Goal: Navigation & Orientation: Find specific page/section

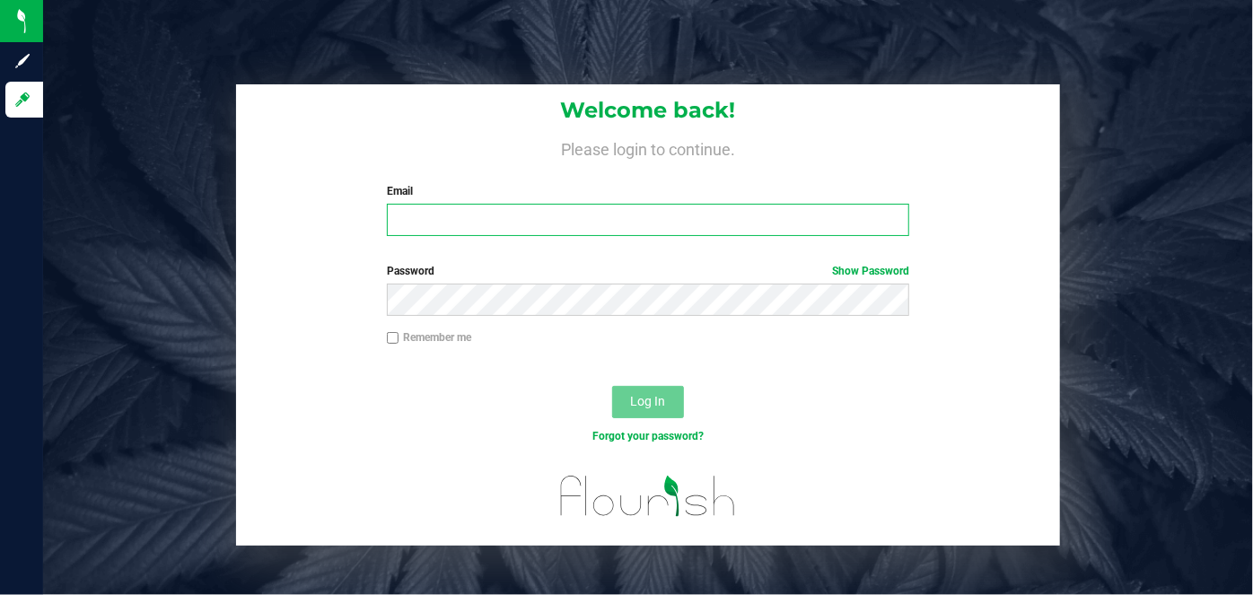
type input "[PERSON_NAME][EMAIL_ADDRESS][DOMAIN_NAME]"
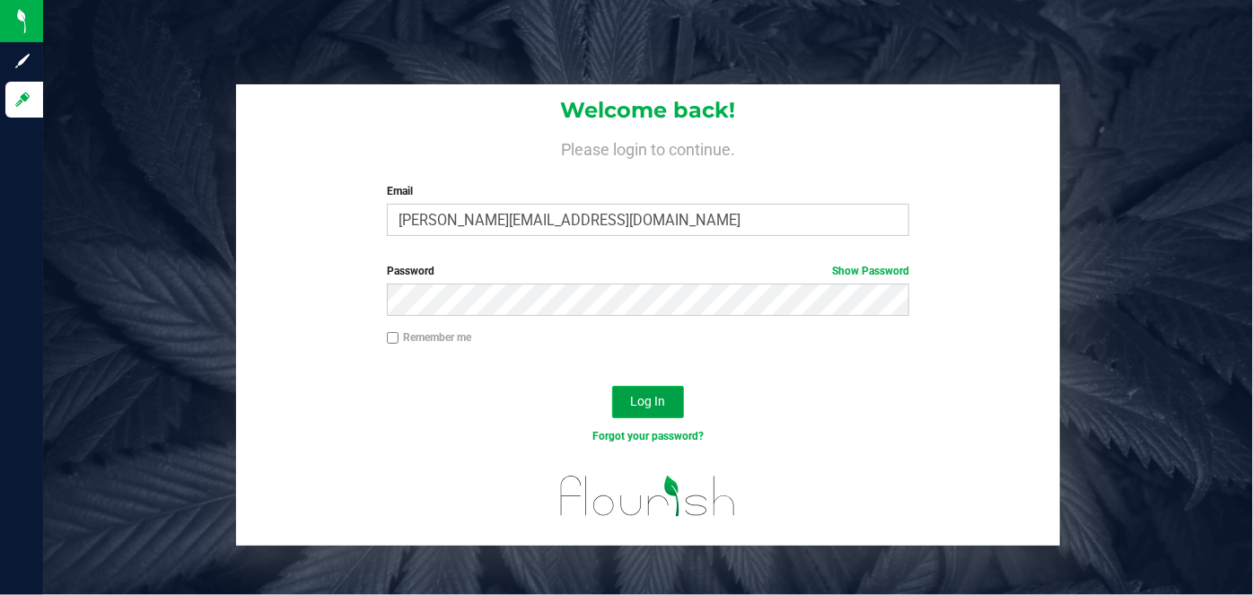
click at [666, 405] on button "Log In" at bounding box center [648, 402] width 72 height 32
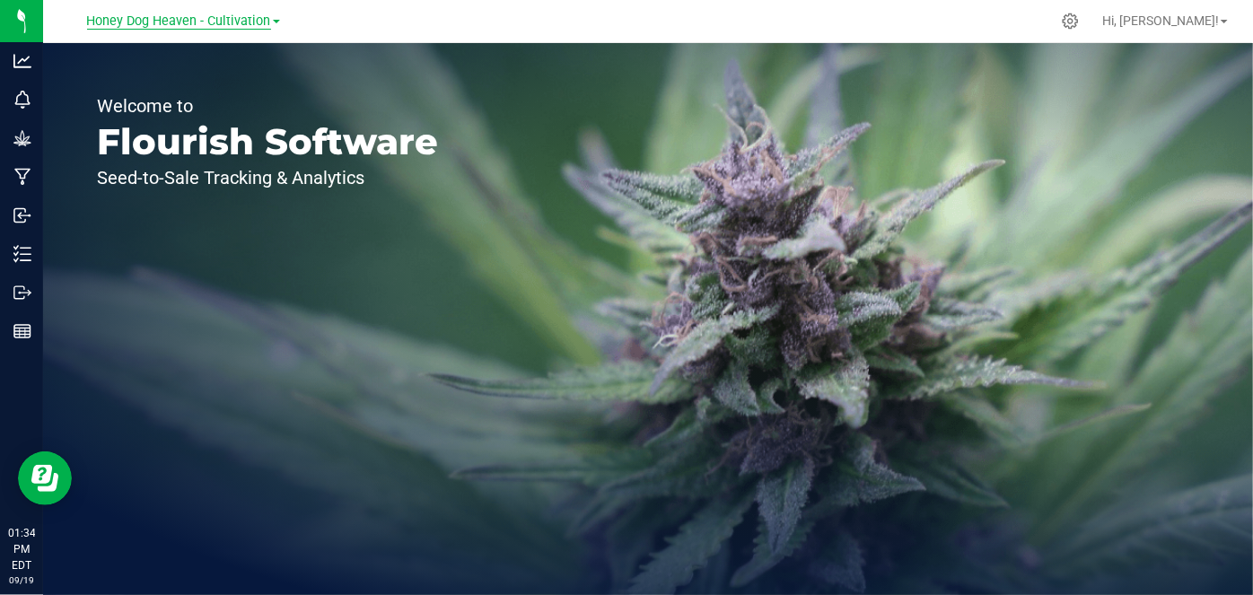
click at [231, 24] on span "Honey Dog Heaven - Cultivation" at bounding box center [179, 21] width 184 height 16
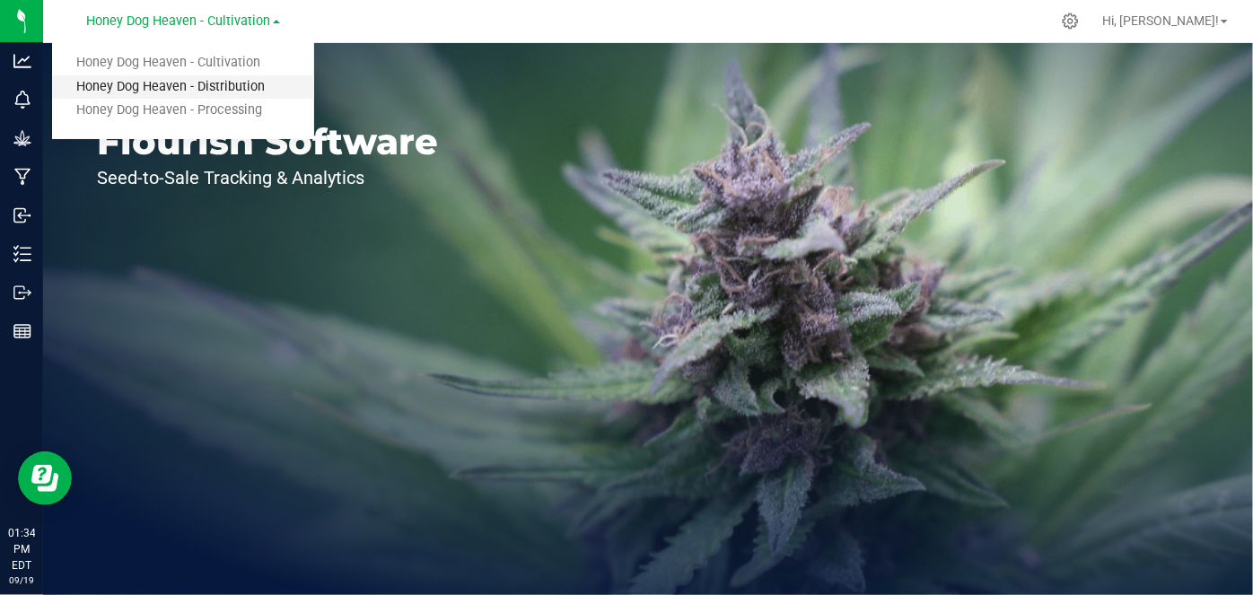
click at [213, 87] on link "Honey Dog Heaven - Distribution" at bounding box center [183, 87] width 262 height 24
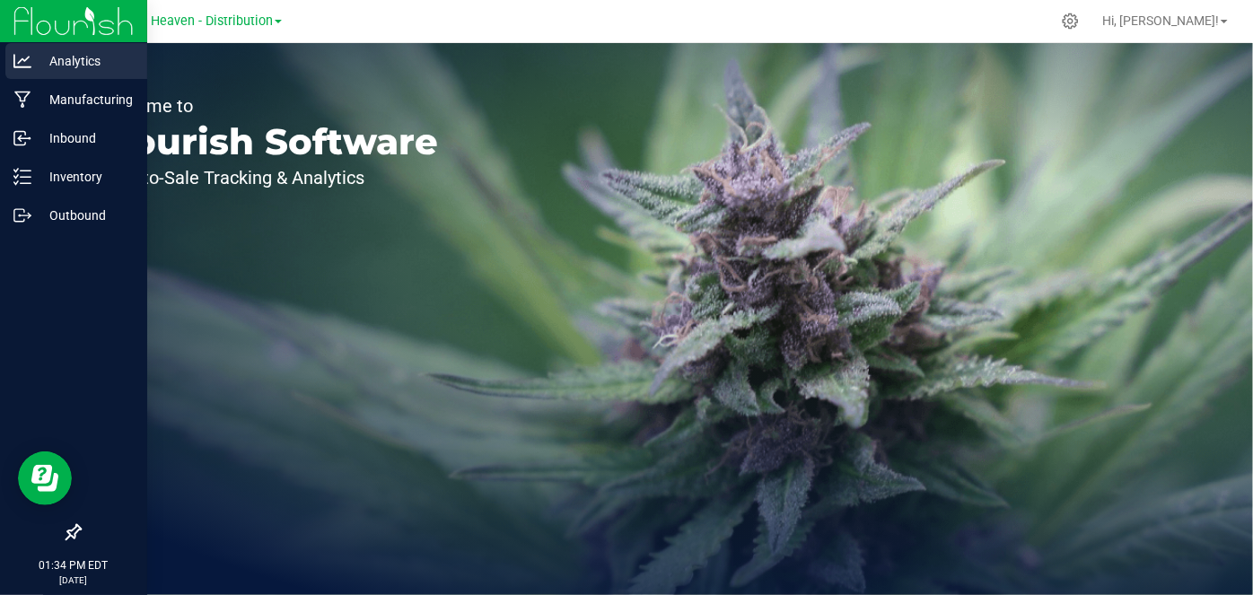
click at [26, 63] on icon at bounding box center [22, 61] width 18 height 18
